Goal: Transaction & Acquisition: Purchase product/service

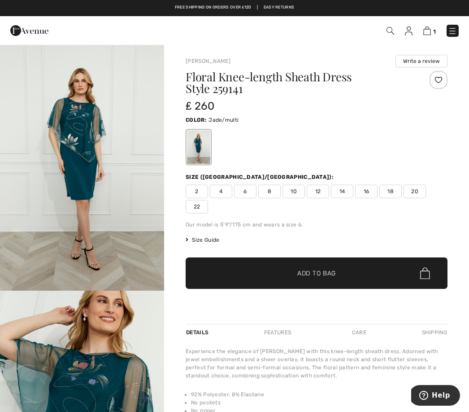
click at [455, 29] on img at bounding box center [452, 30] width 9 height 9
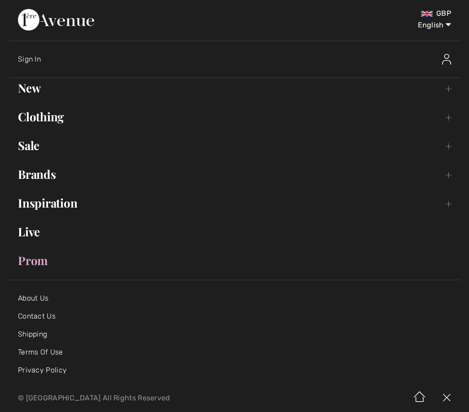
click at [311, 45] on div "Sign In" at bounding box center [239, 59] width 443 height 29
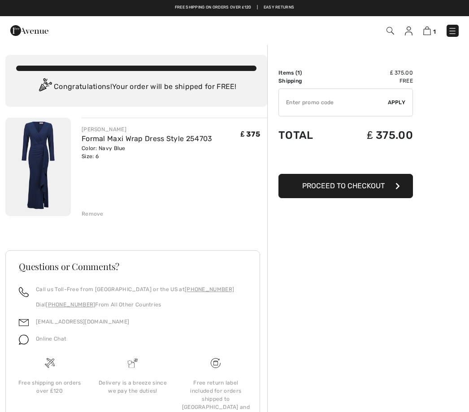
click at [337, 104] on input "TEXT" at bounding box center [333, 102] width 109 height 27
type input "NEW15"
click at [399, 100] on span "Apply" at bounding box center [397, 102] width 18 height 8
click at [172, 167] on div "Promocode can not be applied to this item" at bounding box center [147, 164] width 131 height 8
click at [351, 196] on button "Proceed to Checkout" at bounding box center [346, 186] width 135 height 24
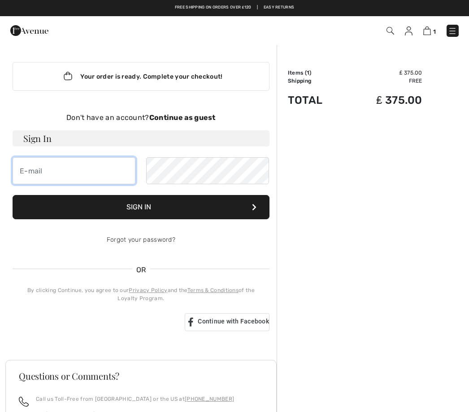
click at [68, 177] on input "email" at bounding box center [74, 170] width 123 height 27
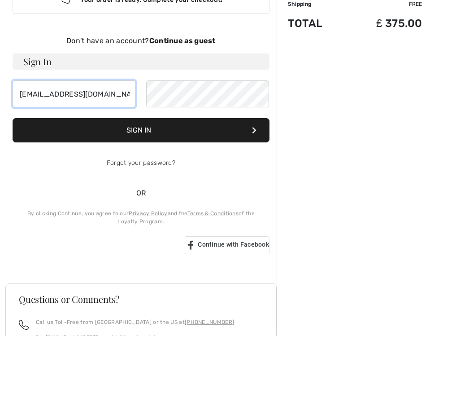
type input "[EMAIL_ADDRESS][DOMAIN_NAME]"
click at [190, 195] on button "Sign In" at bounding box center [141, 207] width 257 height 24
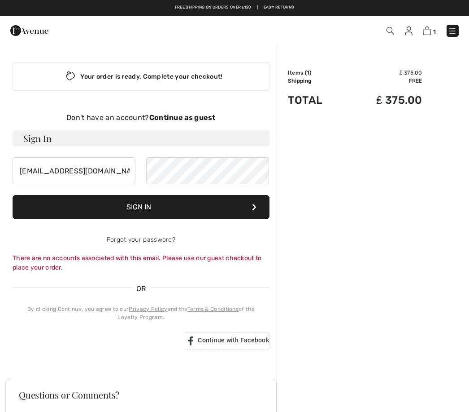
click at [183, 118] on strong "Continue as guest" at bounding box center [182, 117] width 66 height 9
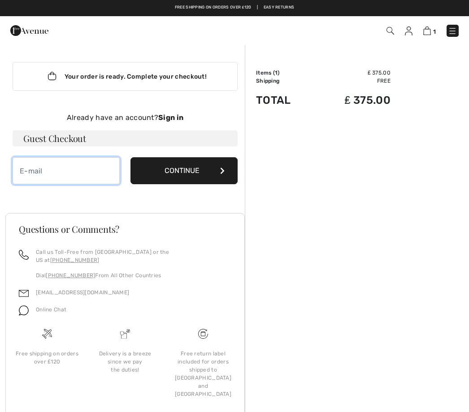
click at [66, 178] on input "email" at bounding box center [66, 170] width 107 height 27
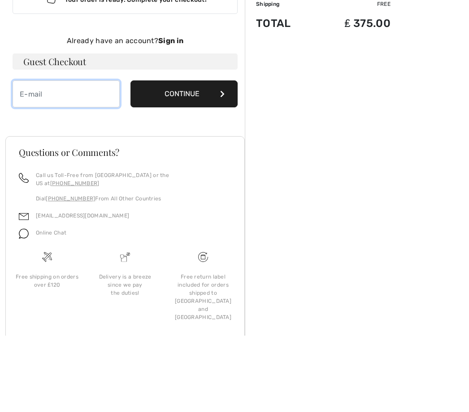
type input "elleanoredward@yahoo.com"
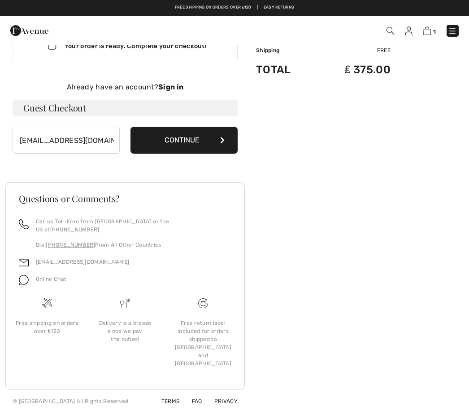
click at [191, 140] on button "Continue" at bounding box center [184, 140] width 107 height 27
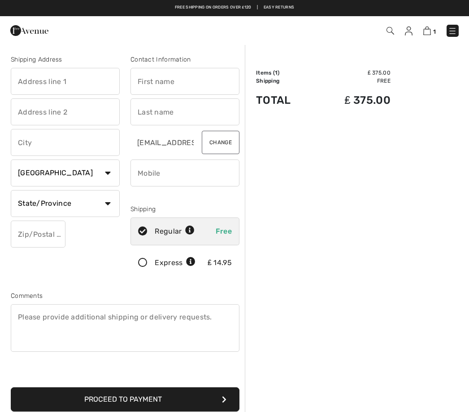
click at [48, 79] on input "text" at bounding box center [65, 81] width 109 height 27
type input "4 Sandalwood close"
type input "Barnet, [GEOGRAPHIC_DATA]"
select select "GB"
type input "EN53BG"
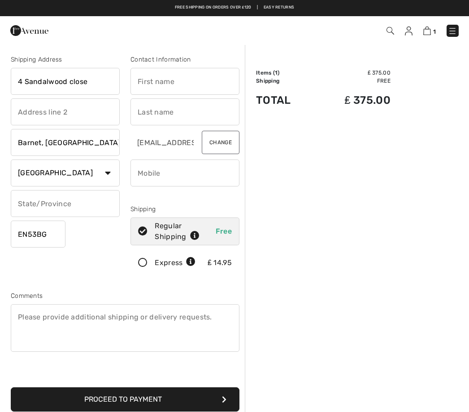
type input "Ellie"
type input "Edward"
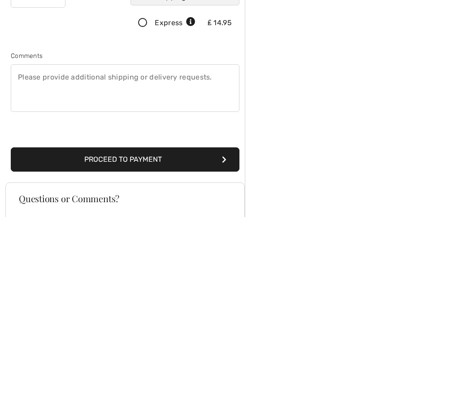
scroll to position [56, 0]
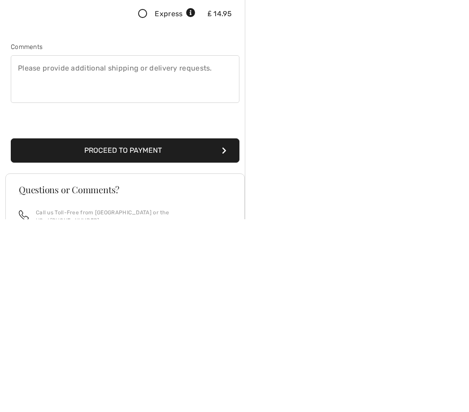
click at [194, 331] on button "Proceed to Payment" at bounding box center [125, 343] width 229 height 24
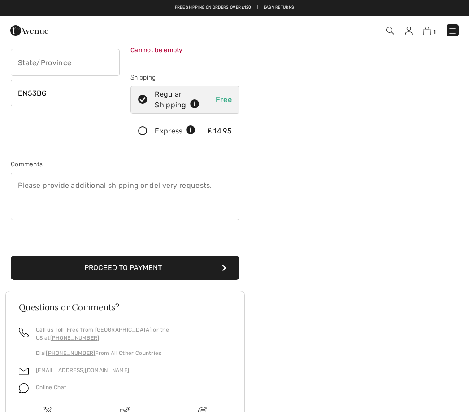
scroll to position [95, 0]
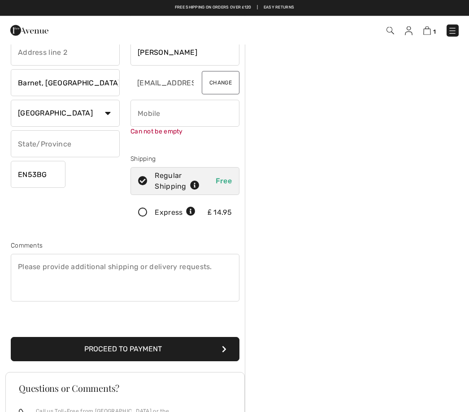
click at [171, 118] on input "phone" at bounding box center [185, 113] width 109 height 27
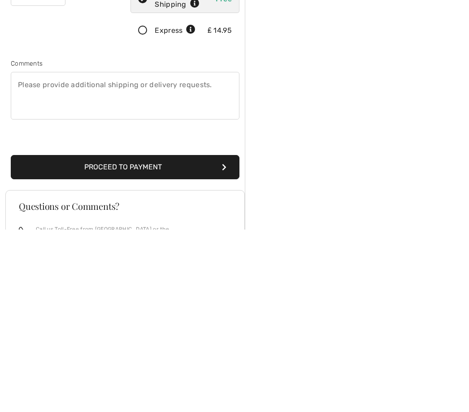
type input "07980290592"
click at [145, 193] on div "Shipping Address 4 Sandalwood close Barnet, London Country Canada United States…" at bounding box center [125, 288] width 240 height 628
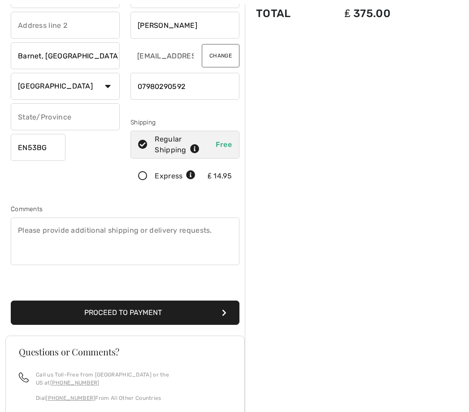
scroll to position [87, 0]
click at [171, 314] on button "Proceed to Payment" at bounding box center [125, 312] width 229 height 24
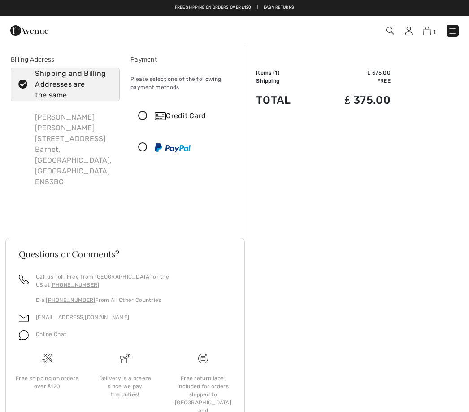
click at [23, 88] on icon at bounding box center [23, 84] width 24 height 9
click at [106, 88] on input "Shipping and Billing Addresses are the same" at bounding box center [109, 84] width 6 height 27
checkbox input "false"
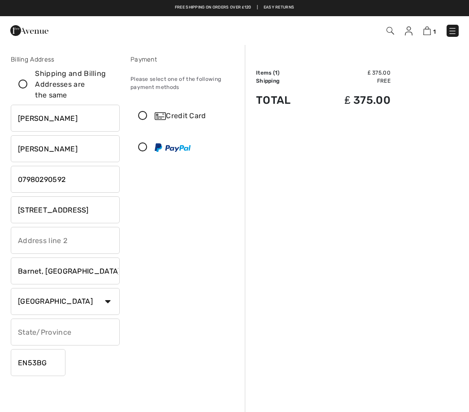
click at [175, 78] on div "Please select one of the following payment methods" at bounding box center [185, 83] width 109 height 31
click at [83, 213] on input "4 Sandalwood Close" at bounding box center [65, 209] width 109 height 27
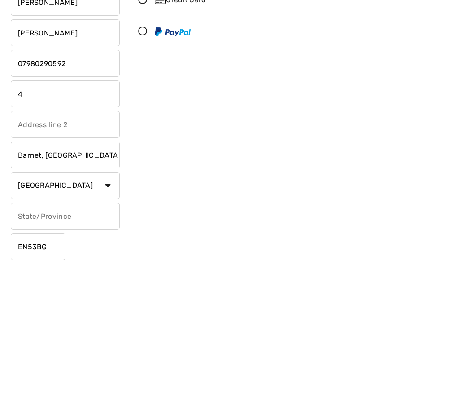
type input "4"
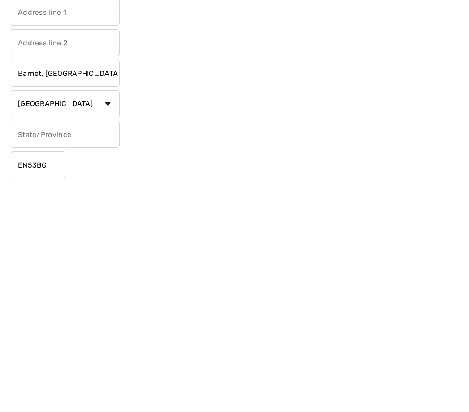
click at [51, 349] on input "EN53BG" at bounding box center [38, 362] width 55 height 27
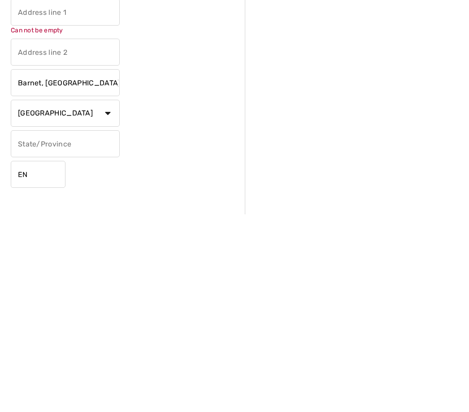
type input "E"
type input "NW74PD"
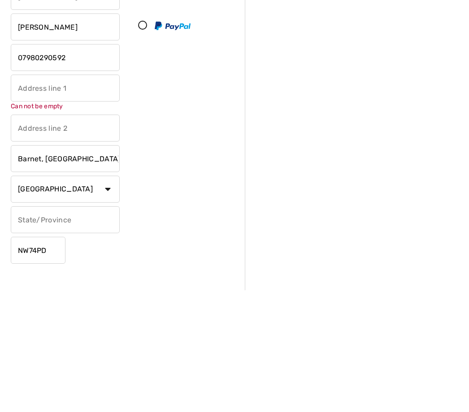
click at [77, 196] on input "text" at bounding box center [65, 209] width 109 height 27
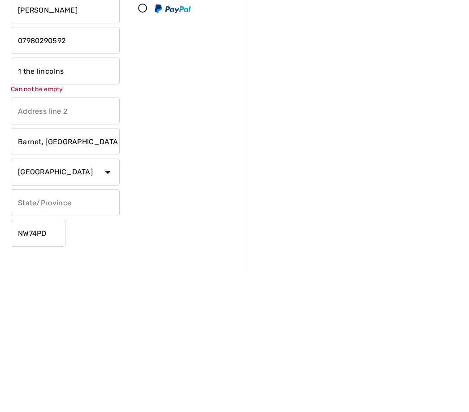
type input "1 the lincolns"
click at [43, 145] on div "Ellie Edward 1 the lincolns Can not be empty Barnet, London Country Canada Unit…" at bounding box center [65, 245] width 109 height 281
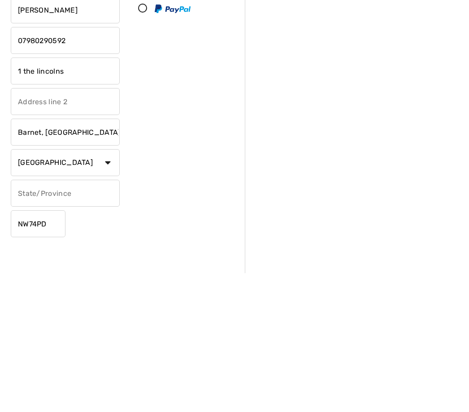
click at [41, 257] on input "Barnet, London" at bounding box center [65, 270] width 109 height 27
click at [42, 288] on select "Country Canada United States Afghanistan Aland Islands Albania Algeria American…" at bounding box center [65, 301] width 109 height 27
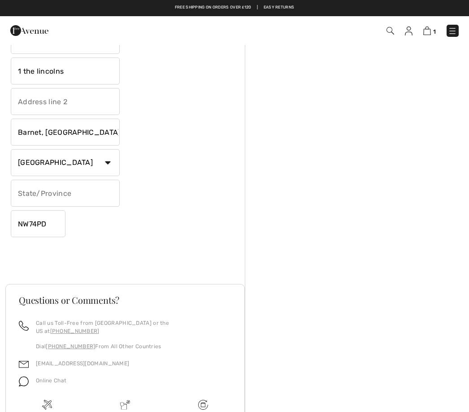
click at [44, 132] on input "Barnet, London" at bounding box center [65, 131] width 109 height 27
click at [89, 98] on input "text" at bounding box center [65, 101] width 109 height 27
type input "London"
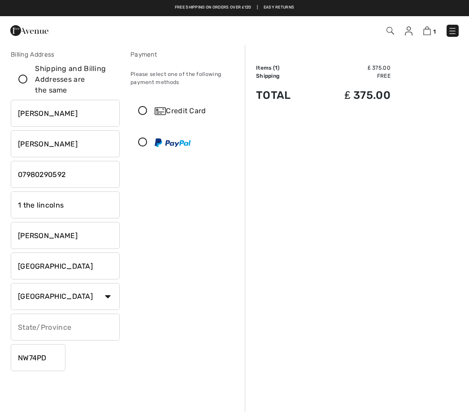
scroll to position [0, 0]
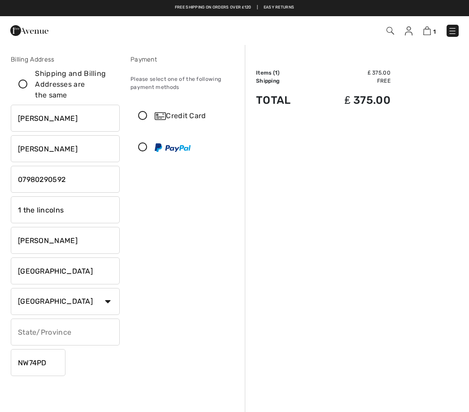
type input "Marsh lane"
click at [141, 115] on icon at bounding box center [143, 115] width 24 height 9
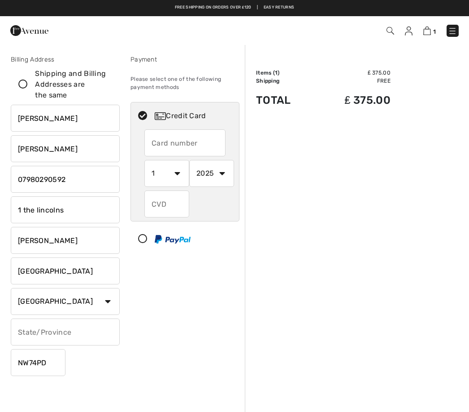
click at [193, 141] on input "text" at bounding box center [185, 142] width 81 height 27
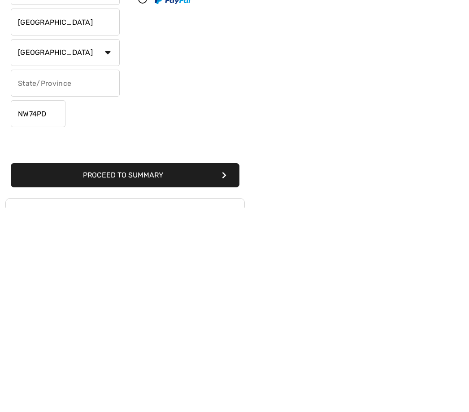
scroll to position [38, 0]
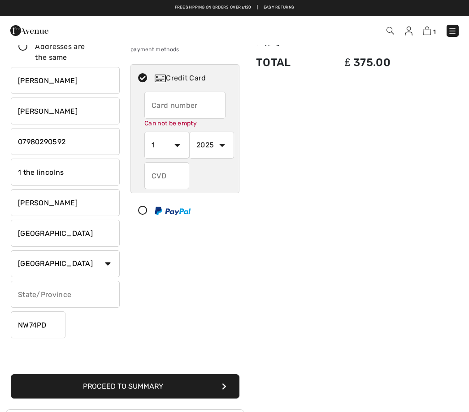
click at [198, 100] on input "text" at bounding box center [185, 105] width 81 height 27
click at [195, 112] on input "text" at bounding box center [185, 105] width 81 height 27
click at [195, 114] on input "text" at bounding box center [185, 105] width 81 height 27
click at [408, 106] on div "Order Summary Details Items ( 1 ) ₤ 375.00 Promo code ₤ 0.00 Shipping Free Tax1…" at bounding box center [357, 322] width 224 height 632
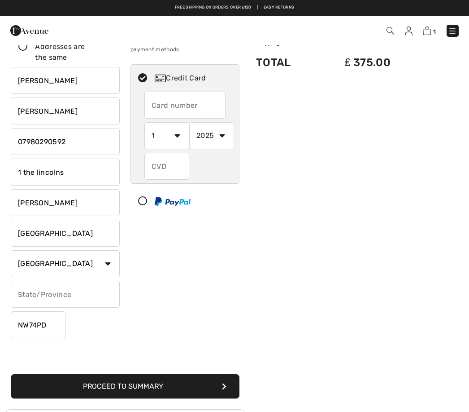
click at [430, 33] on img at bounding box center [428, 30] width 8 height 9
click at [404, 35] on span "1" at bounding box center [331, 31] width 256 height 12
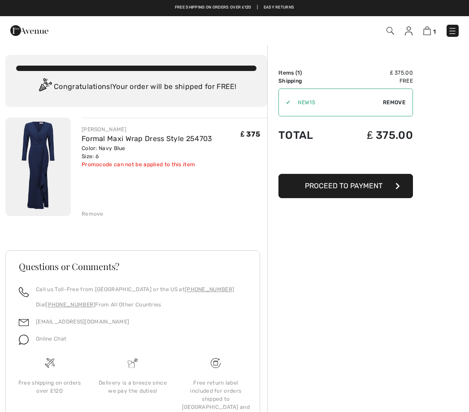
click at [406, 35] on img at bounding box center [409, 30] width 8 height 9
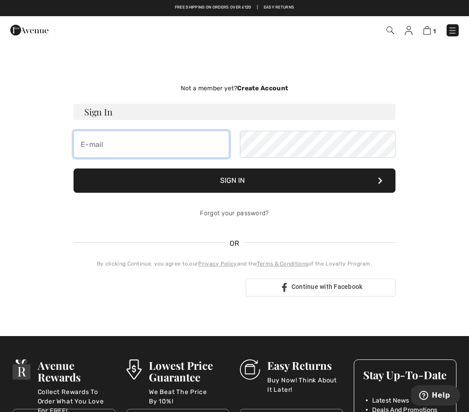
click at [121, 140] on input "email" at bounding box center [152, 144] width 156 height 27
type input "elle"
click at [421, 137] on div "Not a member yet? Create Account Sign In elle Sign In Forgot your password? OR" at bounding box center [234, 190] width 459 height 249
click at [425, 34] on img at bounding box center [428, 30] width 8 height 9
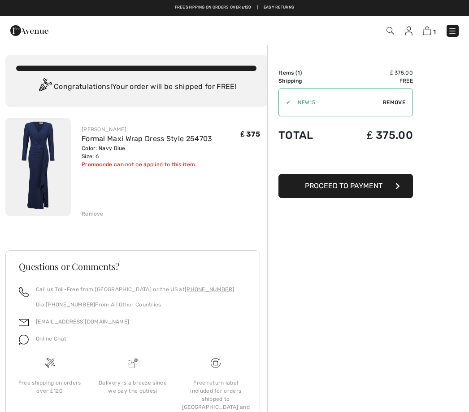
click at [347, 187] on span "Proceed to Payment" at bounding box center [344, 185] width 78 height 9
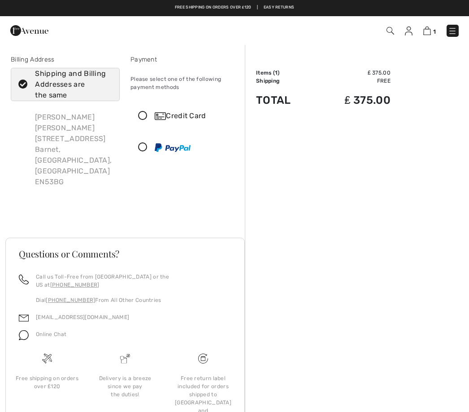
click at [143, 118] on icon at bounding box center [143, 115] width 24 height 9
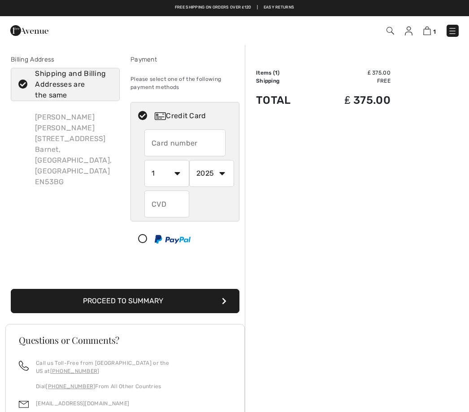
click at [186, 140] on input "text" at bounding box center [185, 142] width 81 height 27
